Goal: Task Accomplishment & Management: Manage account settings

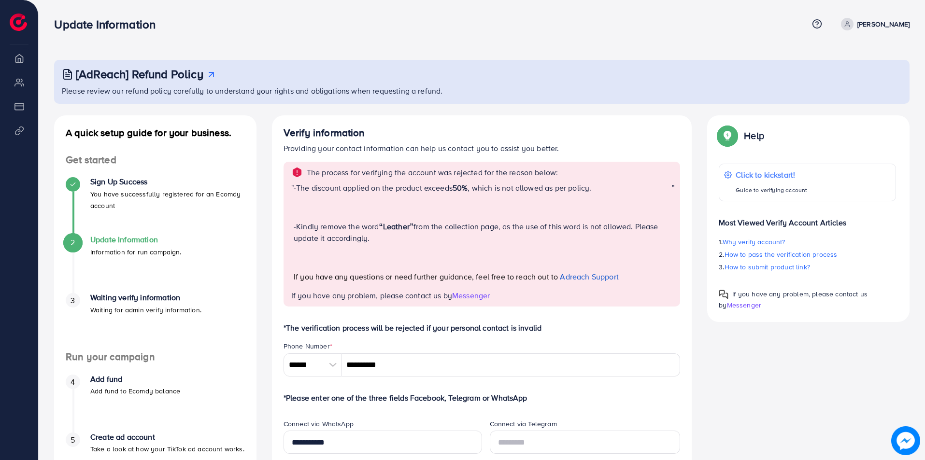
click at [853, 28] on span at bounding box center [847, 24] width 13 height 13
click at [857, 54] on span "Log out" at bounding box center [851, 58] width 26 height 12
